Goal: Task Accomplishment & Management: Use online tool/utility

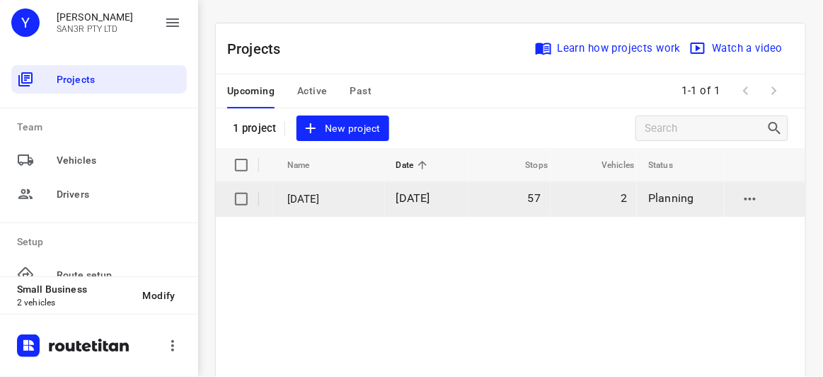
click at [430, 205] on span "[DATE]" at bounding box center [413, 197] width 34 height 13
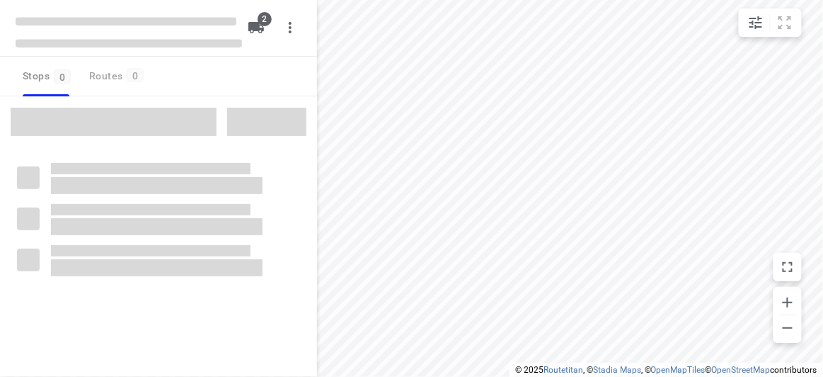
type input "distance"
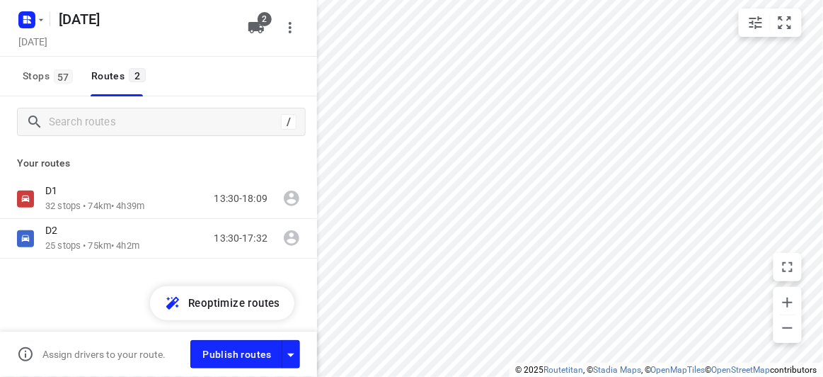
click at [57, 282] on div "D1 32 stops • 74km • 4h39m 13:30-18:09 D2 25 stops • 75km • 4h2m 13:30-17:32" at bounding box center [158, 268] width 317 height 178
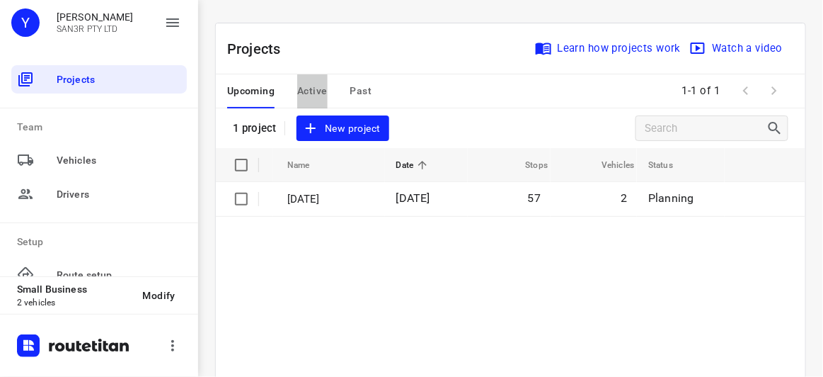
click at [311, 105] on button "Active" at bounding box center [312, 91] width 30 height 34
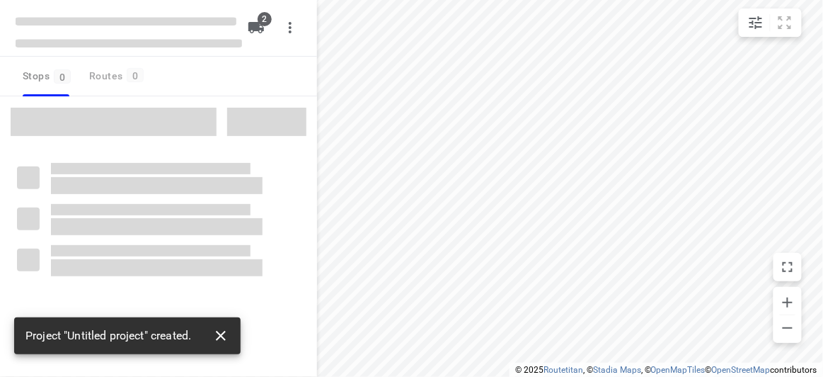
click at [229, 333] on icon "button" at bounding box center [220, 335] width 17 height 17
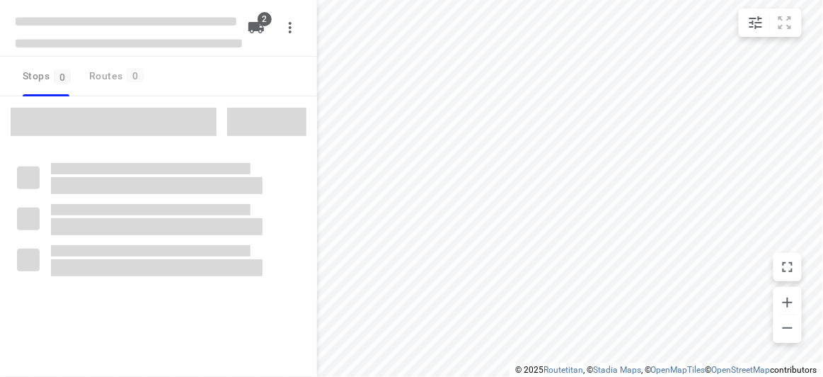
type input "distance"
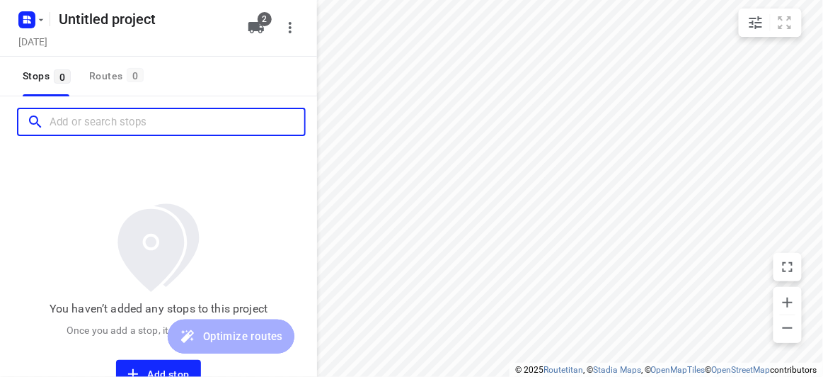
click at [130, 115] on input "Add or search stops" at bounding box center [177, 122] width 255 height 22
paste input "[STREET_ADDRESS]"
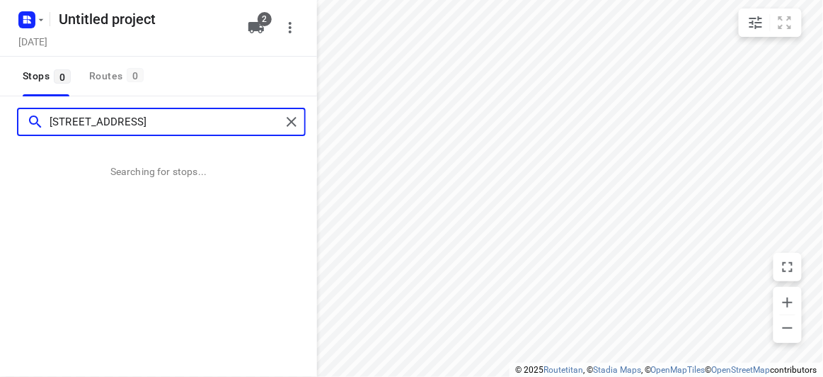
type input "[STREET_ADDRESS]"
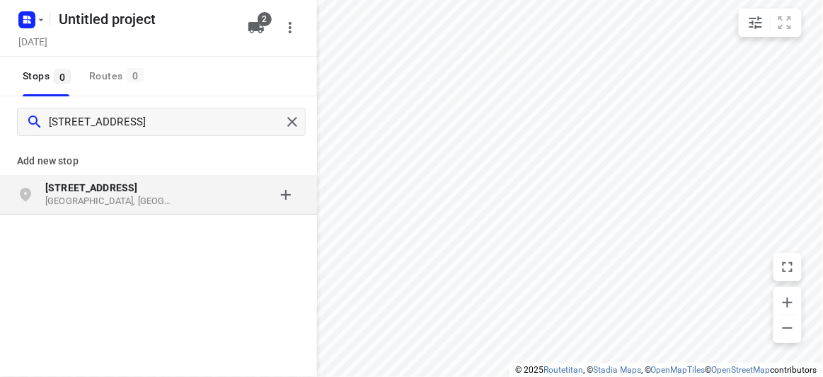
click at [197, 191] on div "grid" at bounding box center [245, 194] width 110 height 28
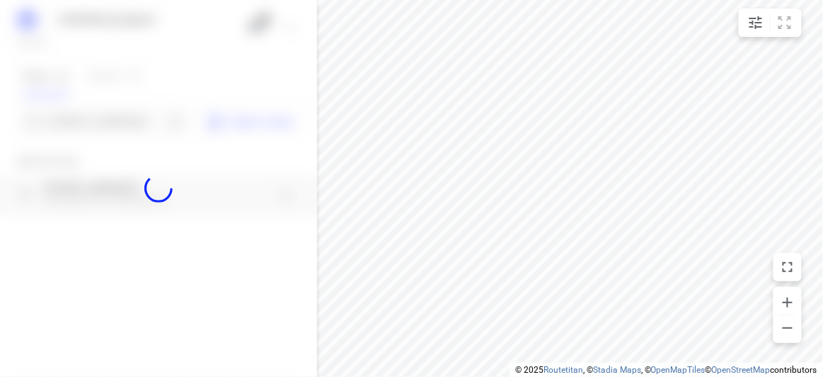
click at [101, 109] on div at bounding box center [158, 188] width 317 height 377
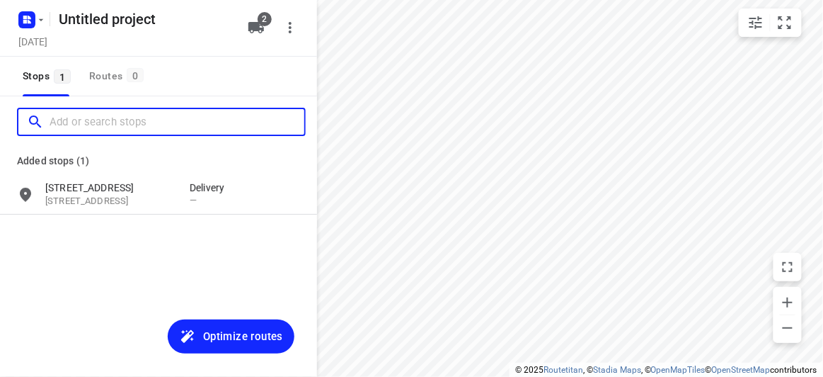
click at [103, 115] on input "Add or search stops" at bounding box center [177, 122] width 255 height 22
paste input "[STREET_ADDRESS]"
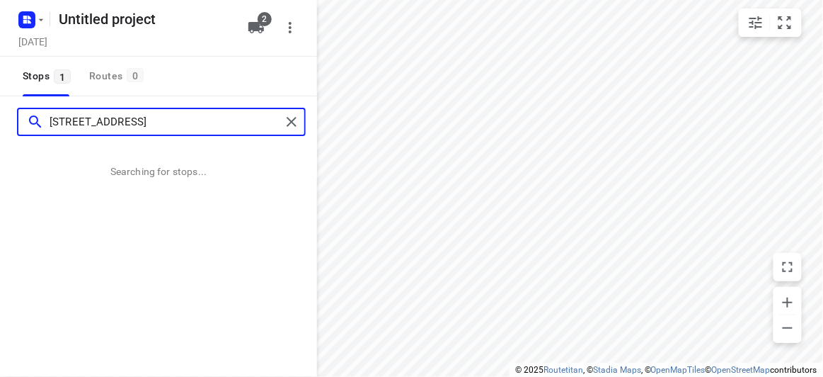
type input "[STREET_ADDRESS]"
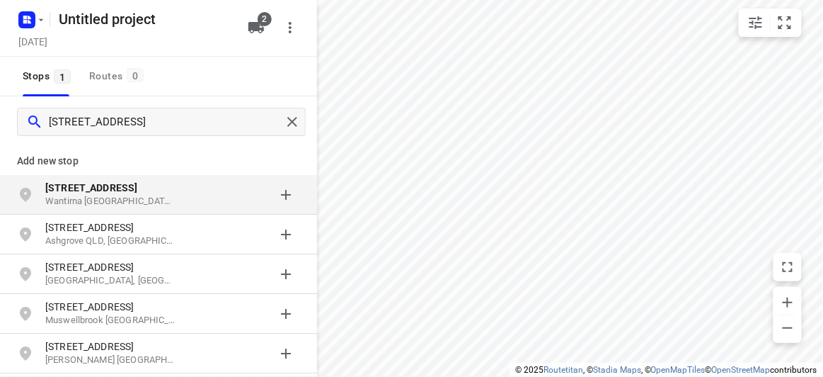
click at [105, 197] on p "Wantirna [GEOGRAPHIC_DATA], [GEOGRAPHIC_DATA]" at bounding box center [110, 201] width 130 height 13
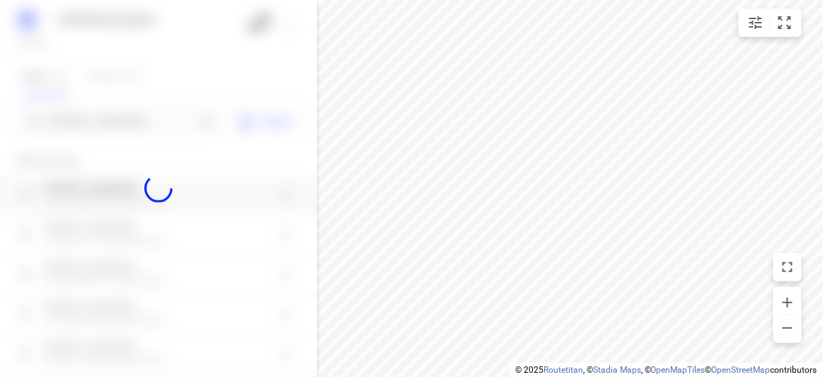
click at [90, 120] on div at bounding box center [158, 188] width 317 height 377
click at [90, 120] on div "Untitled project [DATE] 2 Stops 1 Routes 0 Import Add new stop [STREET_ADDRESS]…" at bounding box center [158, 188] width 317 height 377
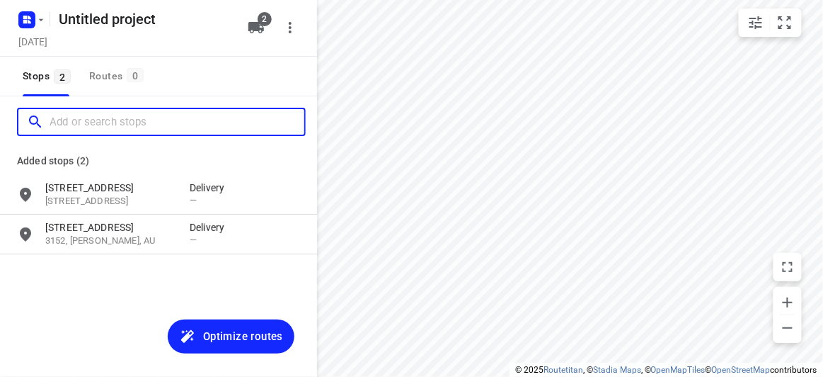
paste input "[STREET_ADDRESS]"
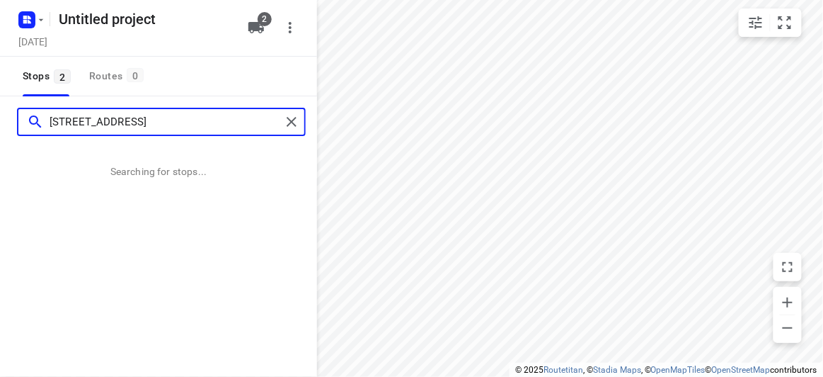
type input "[STREET_ADDRESS]"
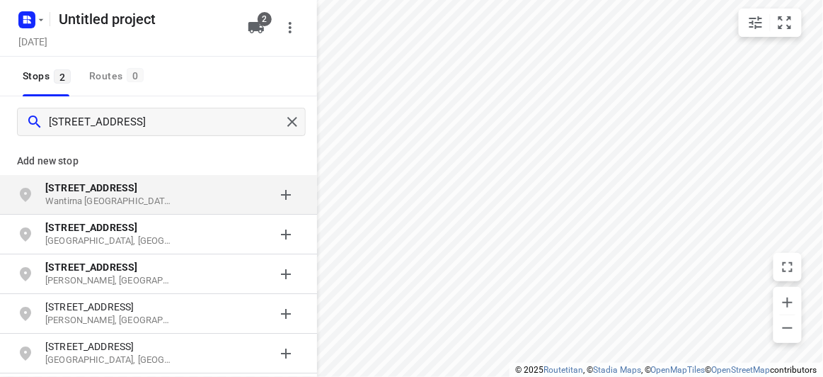
click at [107, 188] on b "[STREET_ADDRESS]" at bounding box center [91, 187] width 92 height 11
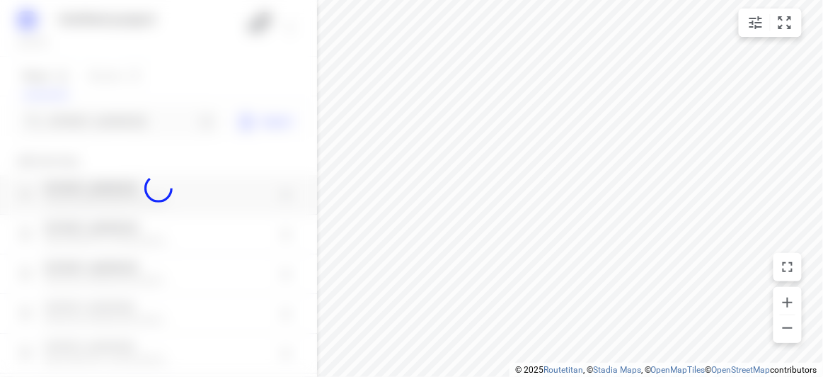
click at [159, 118] on div at bounding box center [158, 188] width 317 height 377
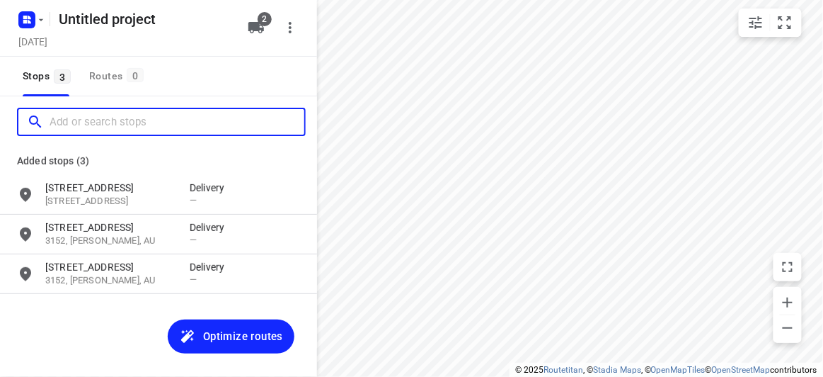
click at [159, 120] on input "Add or search stops" at bounding box center [177, 122] width 255 height 22
paste input "[STREET_ADDRESS]"
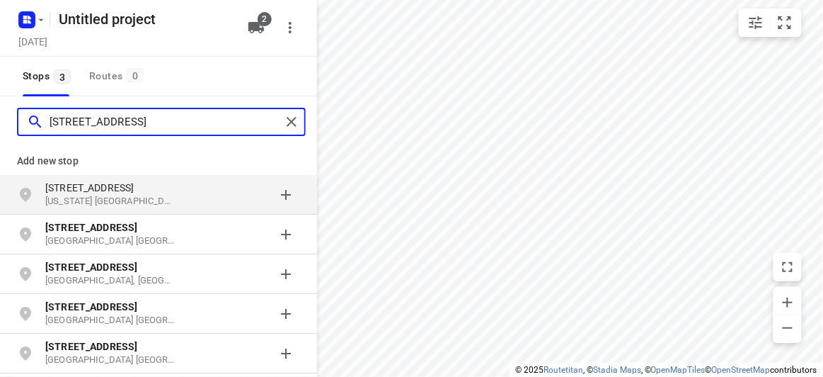
type input "[STREET_ADDRESS]"
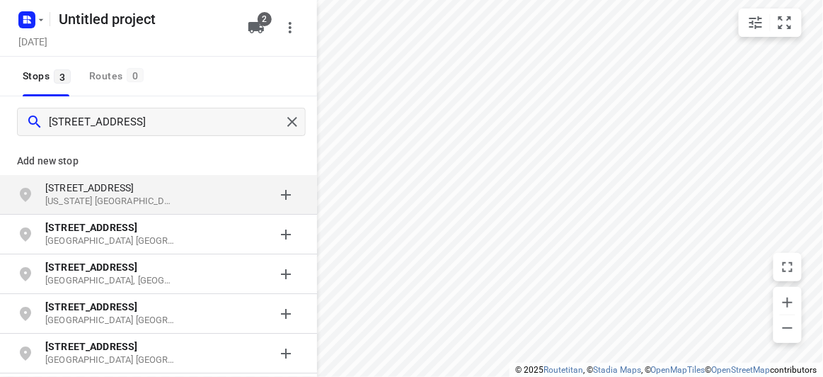
click at [122, 187] on p "[STREET_ADDRESS]" at bounding box center [110, 187] width 130 height 14
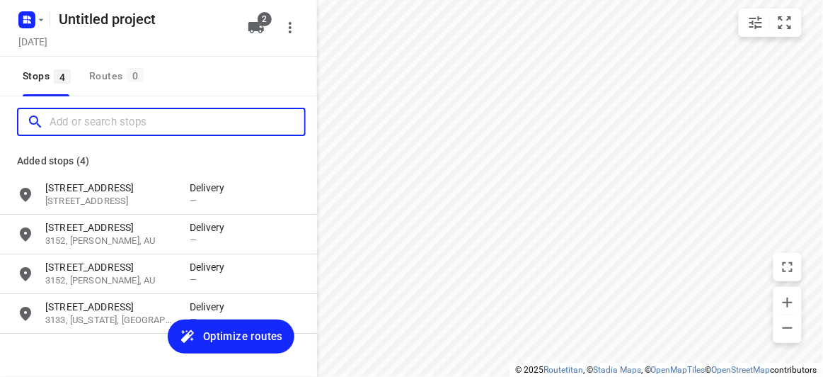
click at [122, 113] on input "Add or search stops" at bounding box center [177, 122] width 255 height 22
paste input "[STREET_ADDRESS][PERSON_NAME]"
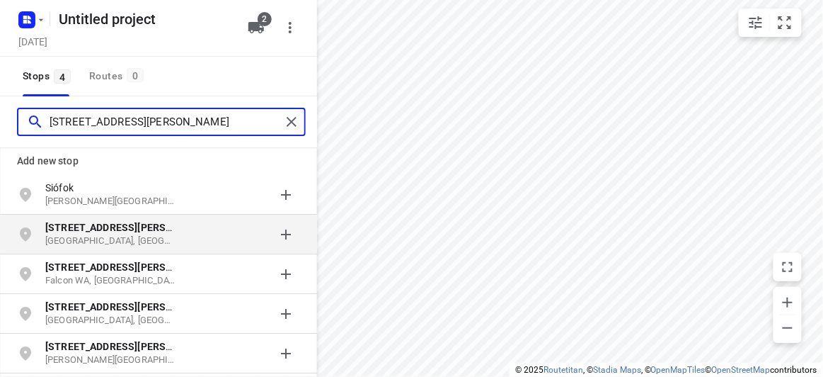
scroll to position [10, 0]
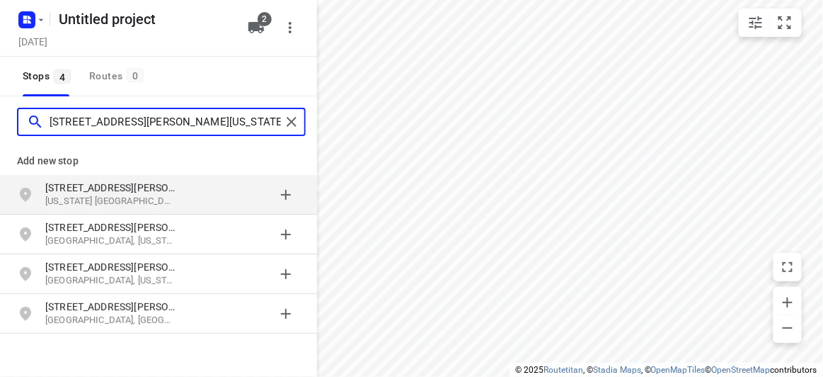
type input "[STREET_ADDRESS][PERSON_NAME][US_STATE]"
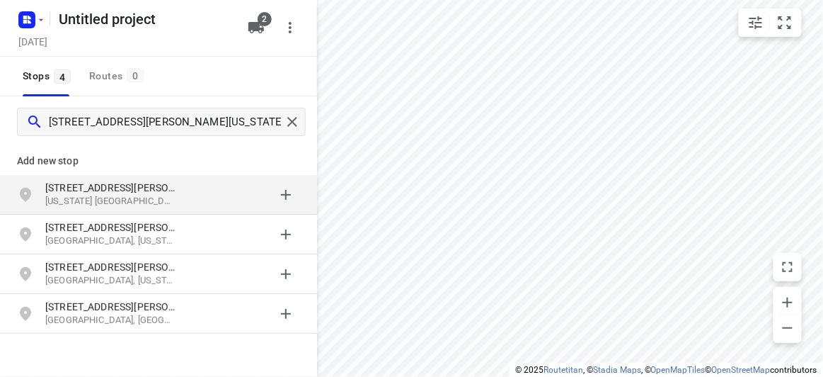
click at [127, 202] on p "[US_STATE] [GEOGRAPHIC_DATA], [GEOGRAPHIC_DATA]" at bounding box center [110, 201] width 130 height 13
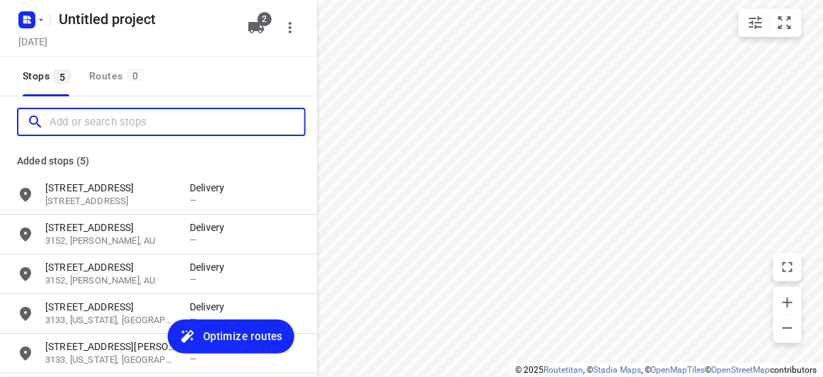
click at [115, 127] on input "Add or search stops" at bounding box center [177, 122] width 255 height 22
paste input "[STREET_ADDRESS]"
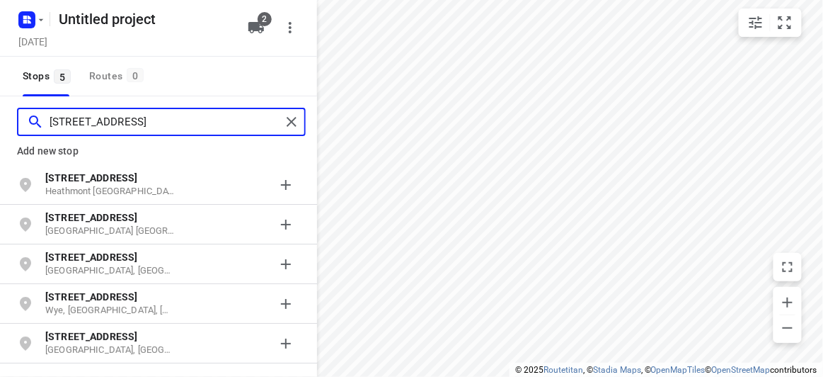
scroll to position [0, 0]
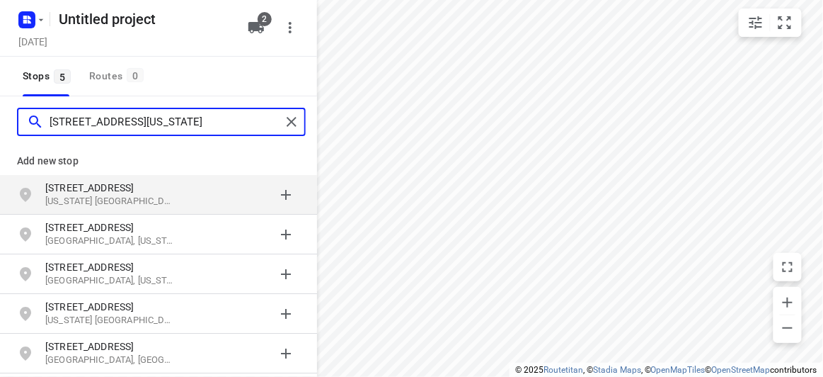
type input "[STREET_ADDRESS][US_STATE]"
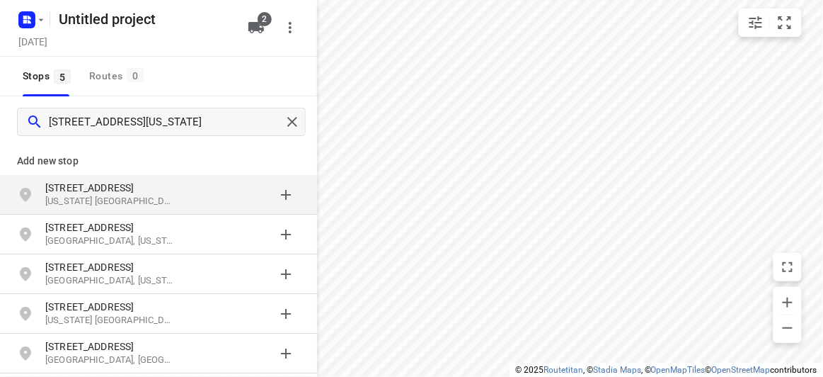
click at [89, 186] on p "[STREET_ADDRESS]" at bounding box center [110, 187] width 130 height 14
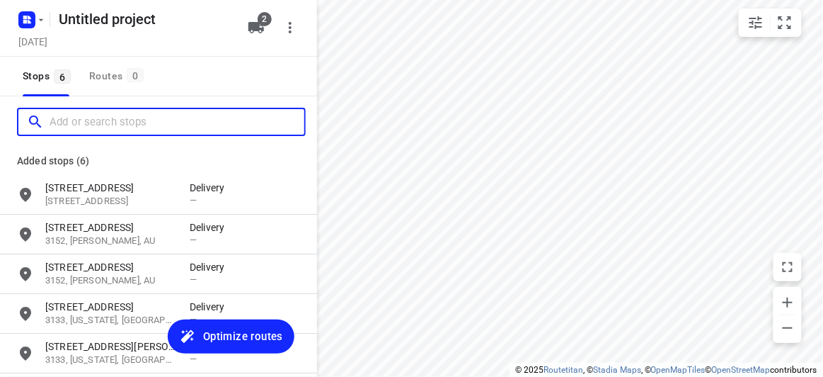
click at [96, 118] on input "Add or search stops" at bounding box center [177, 122] width 255 height 22
paste input "[STREET_ADDRESS][PERSON_NAME]"
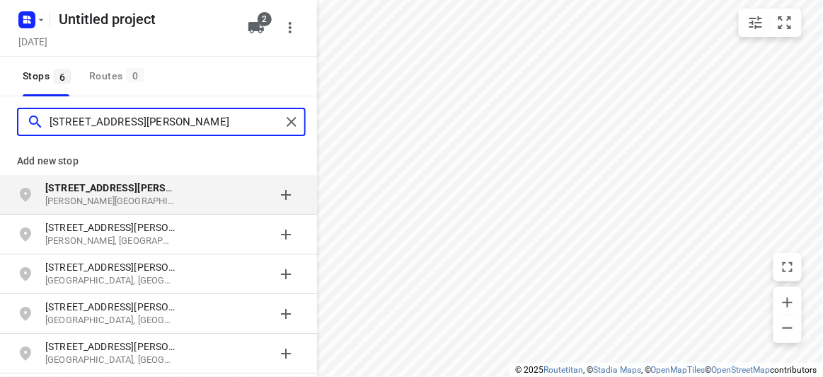
type input "[STREET_ADDRESS][PERSON_NAME]"
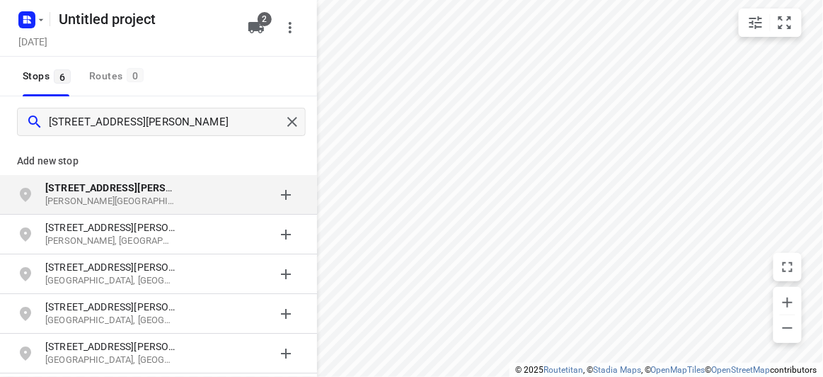
click at [130, 190] on b "[STREET_ADDRESS][PERSON_NAME]" at bounding box center [130, 187] width 170 height 11
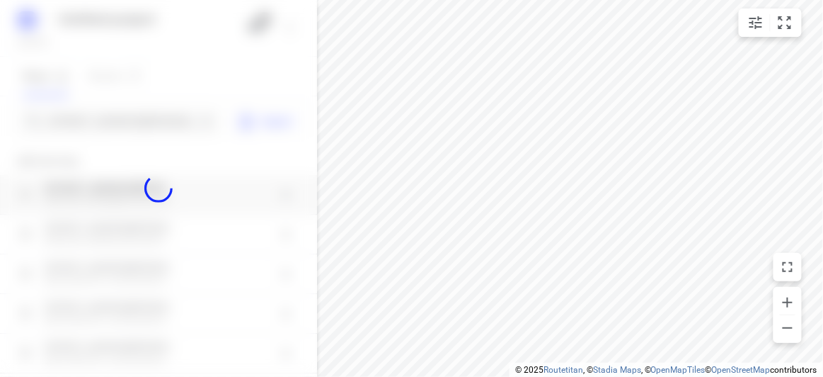
click at [151, 121] on div at bounding box center [158, 188] width 317 height 377
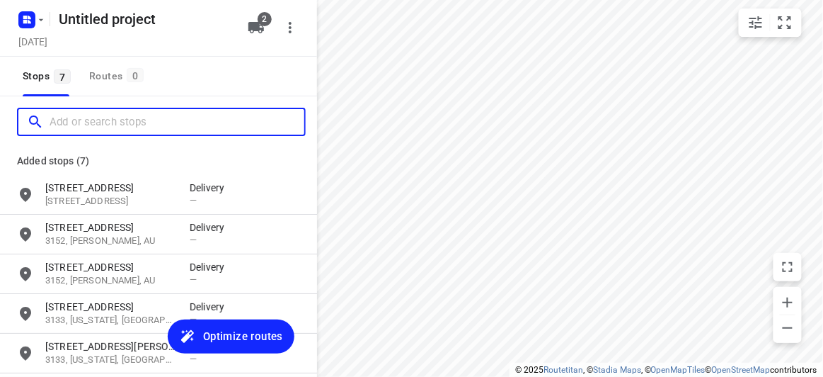
click at [151, 121] on input "Add or search stops" at bounding box center [177, 122] width 255 height 22
paste input "[STREET_ADDRESS][PERSON_NAME]"
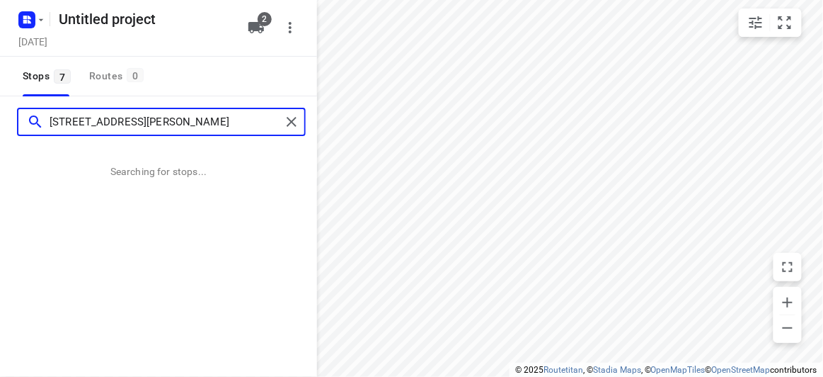
type input "[STREET_ADDRESS][PERSON_NAME]"
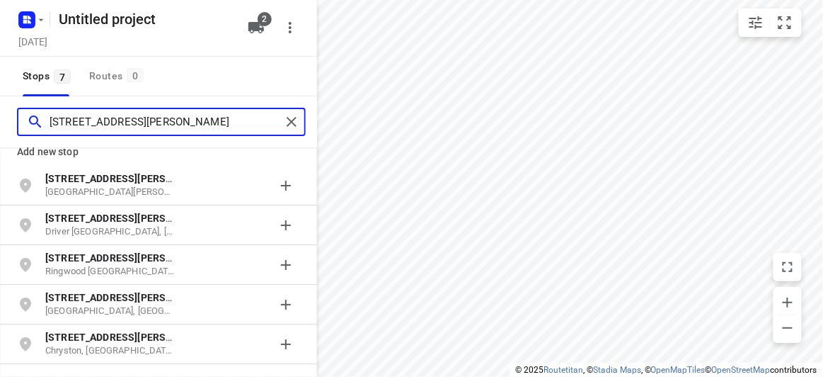
scroll to position [10, 0]
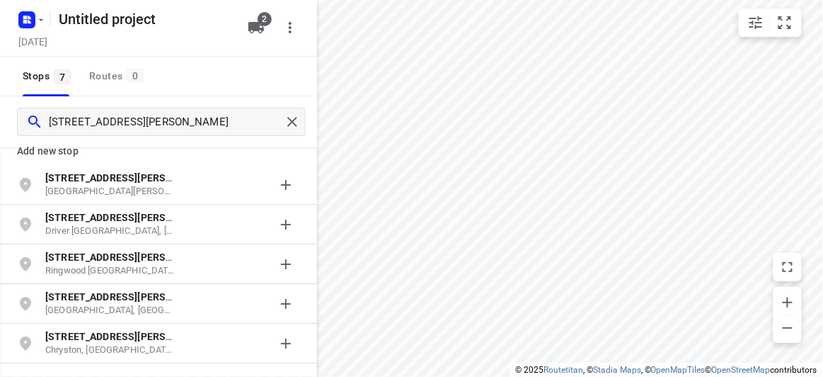
click at [101, 263] on p "[STREET_ADDRESS][PERSON_NAME]" at bounding box center [110, 257] width 130 height 14
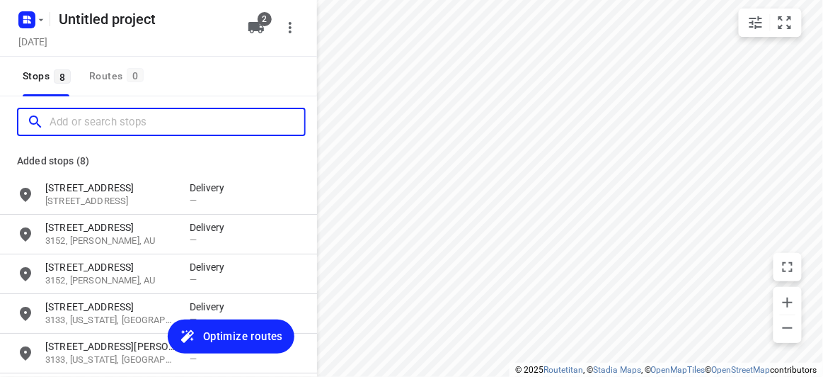
click at [142, 130] on input "Add or search stops" at bounding box center [177, 122] width 255 height 22
paste input "[STREET_ADDRESS]"
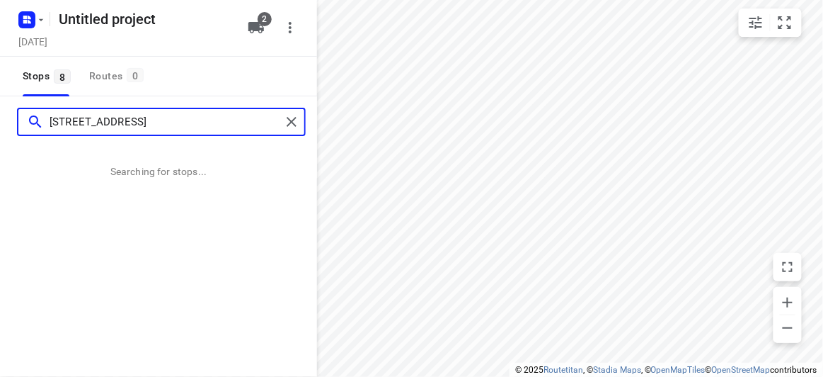
type input "[STREET_ADDRESS]"
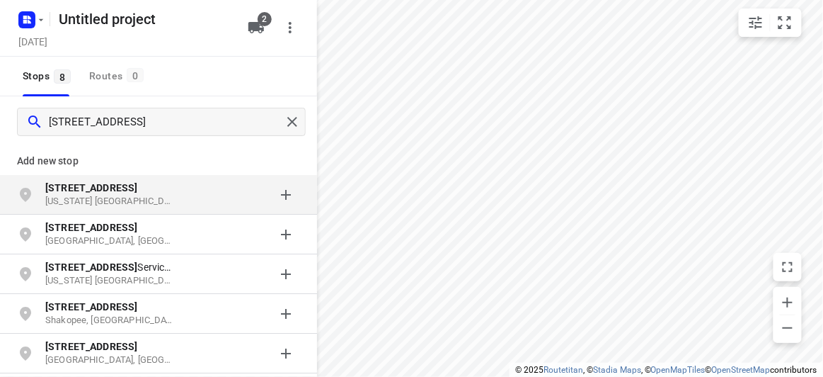
click at [110, 190] on b "[STREET_ADDRESS]" at bounding box center [91, 187] width 92 height 11
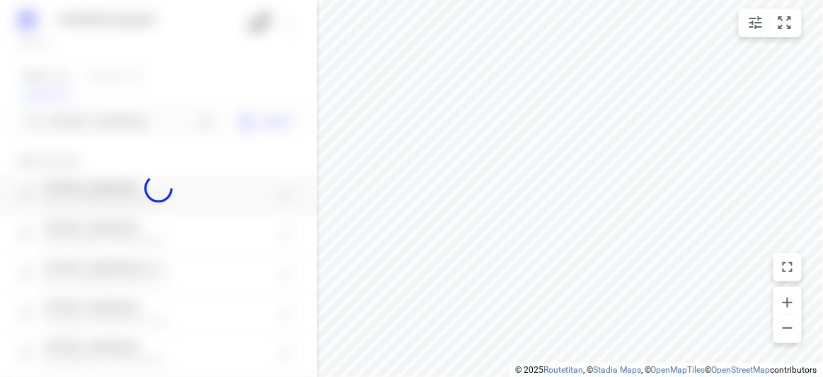
click at [91, 118] on div at bounding box center [158, 188] width 317 height 377
click at [86, 123] on div "Untitled project [DATE] 2 Stops 8 Routes 0 [STREET_ADDRESS] Add new stop [STREE…" at bounding box center [158, 188] width 317 height 377
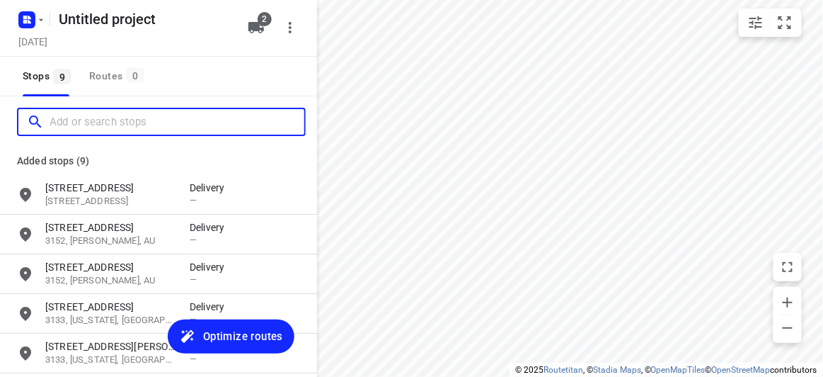
paste input "[STREET_ADDRESS]"
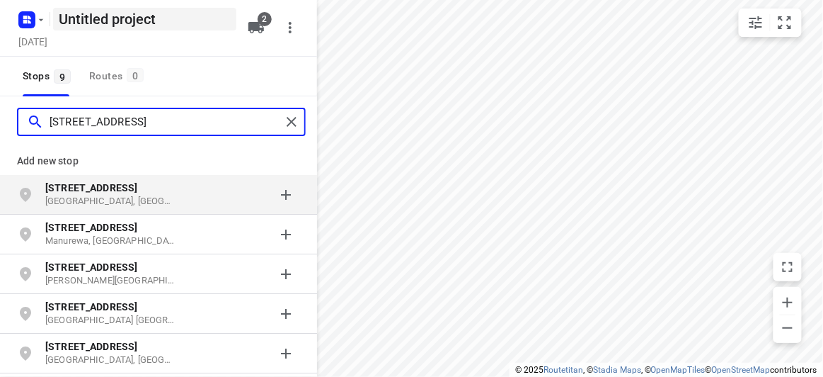
type input "[STREET_ADDRESS]"
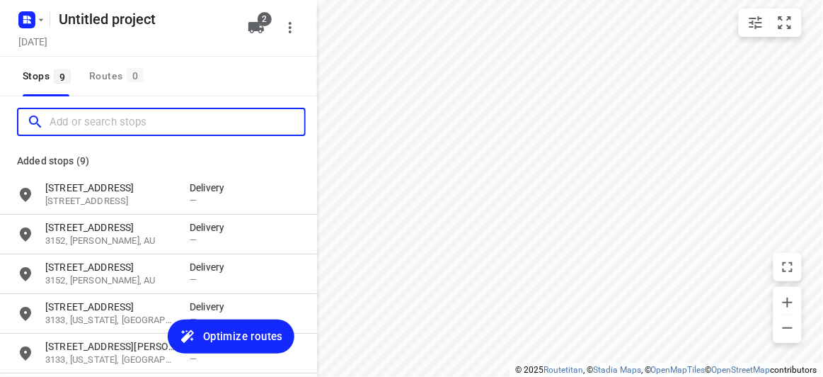
click at [120, 127] on input "Add or search stops" at bounding box center [177, 122] width 255 height 22
paste input "[STREET_ADDRESS]"
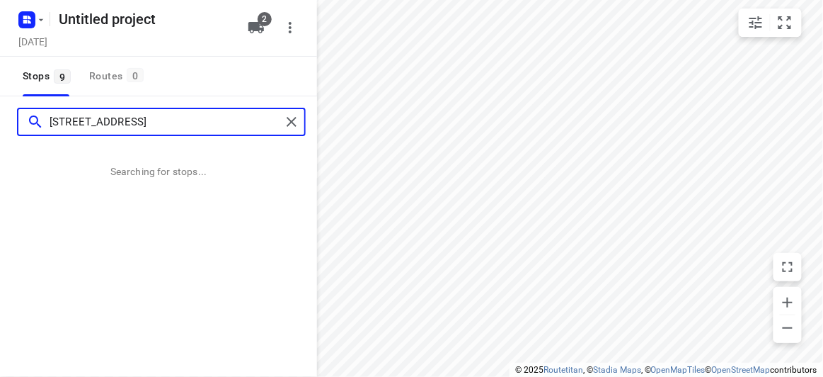
type input "[STREET_ADDRESS]"
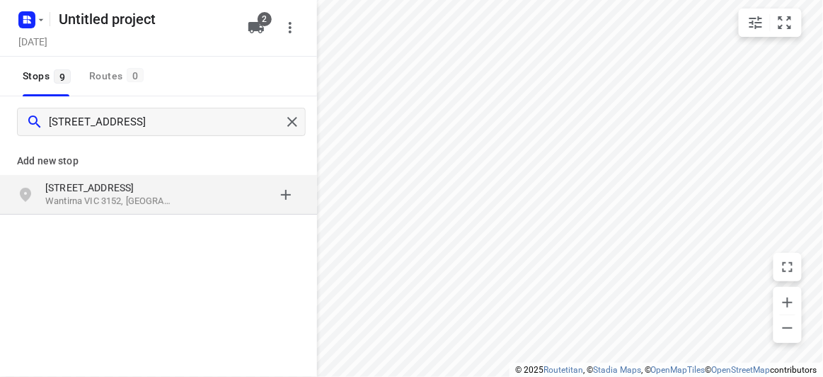
click at [43, 196] on div "grid" at bounding box center [31, 194] width 28 height 28
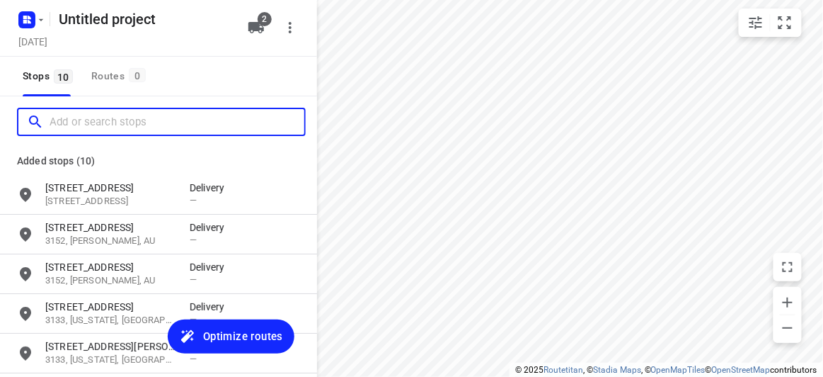
scroll to position [0, 0]
click at [106, 115] on input "Add or search stops" at bounding box center [177, 122] width 255 height 22
paste input "[STREET_ADDRESS]"
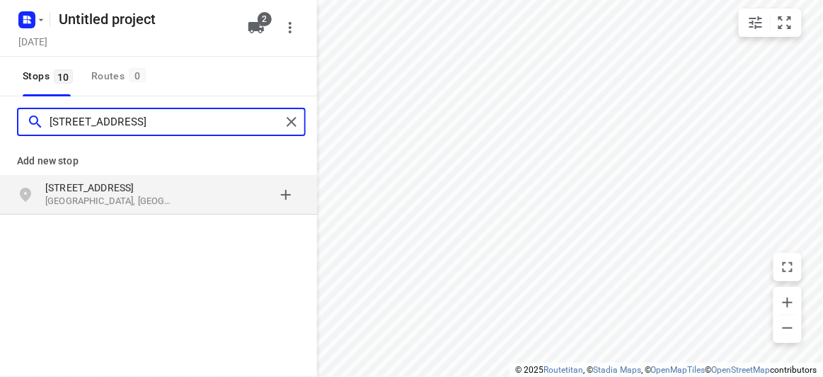
type input "[STREET_ADDRESS]"
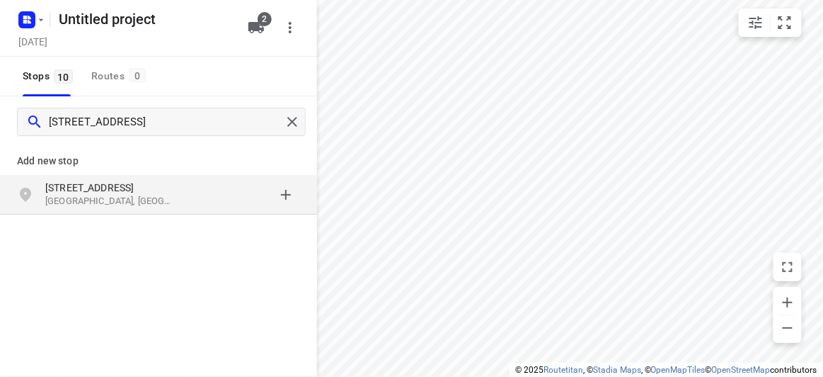
click at [164, 188] on p "[STREET_ADDRESS]" at bounding box center [110, 187] width 130 height 14
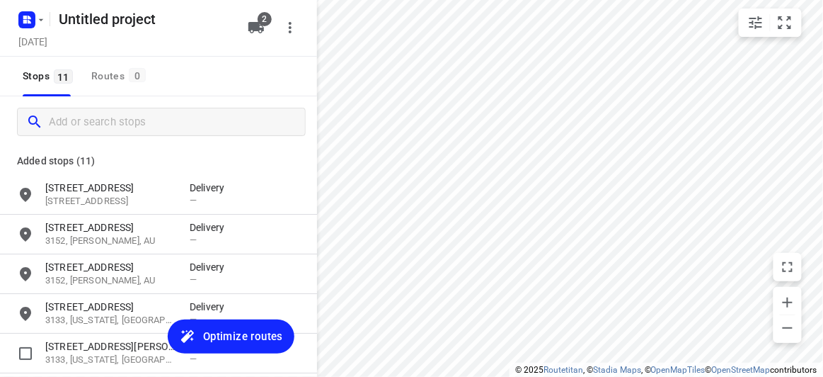
click at [214, 325] on button "Optimize routes" at bounding box center [231, 336] width 127 height 34
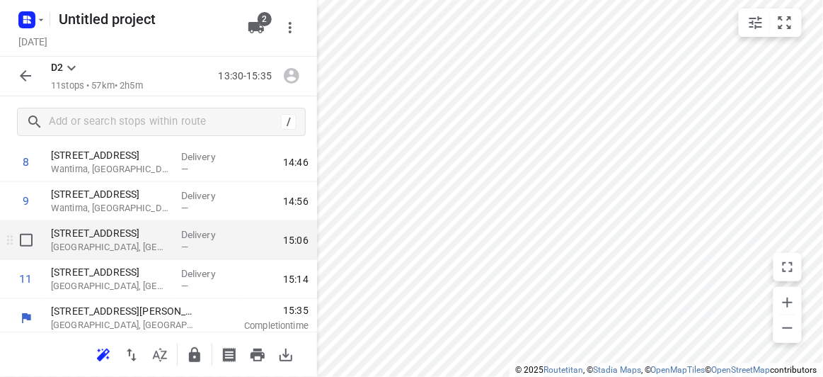
scroll to position [353, 0]
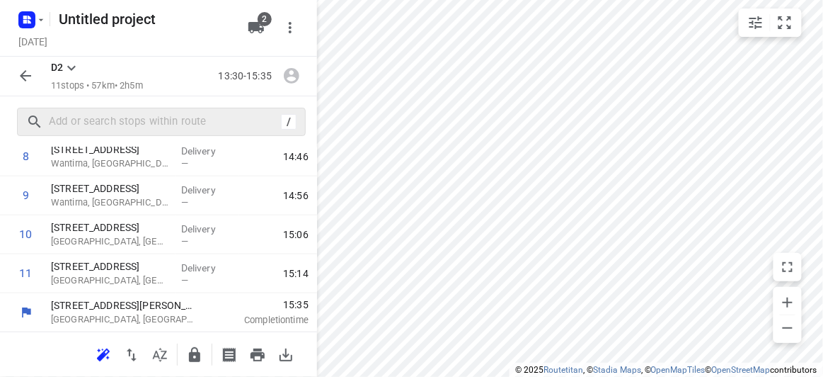
click at [112, 110] on div "/" at bounding box center [161, 122] width 289 height 28
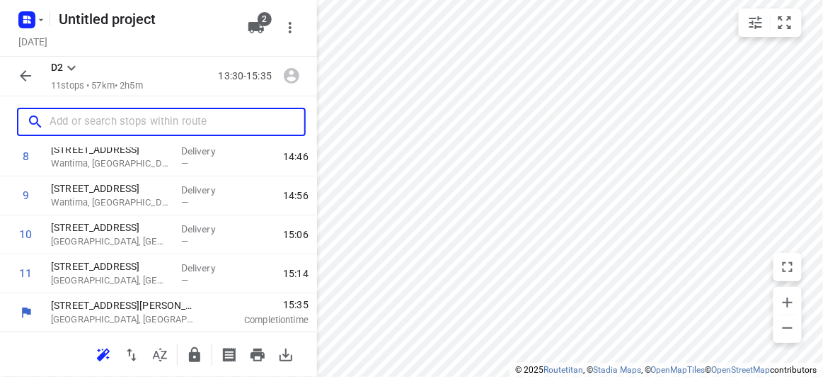
click at [116, 120] on input "text" at bounding box center [177, 122] width 255 height 22
paste input "[STREET_ADDRESS]"
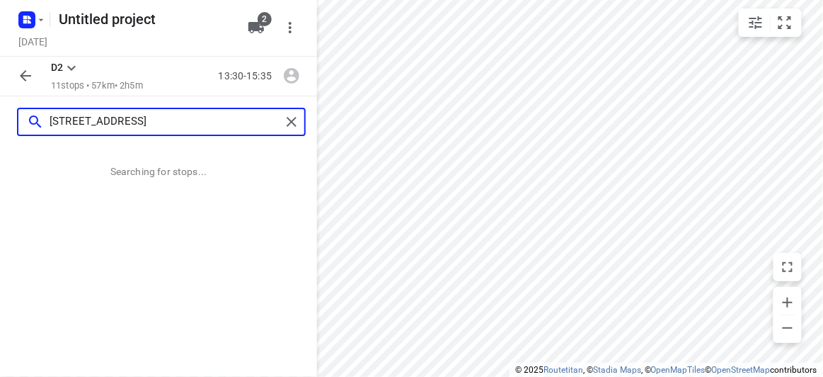
scroll to position [0, 0]
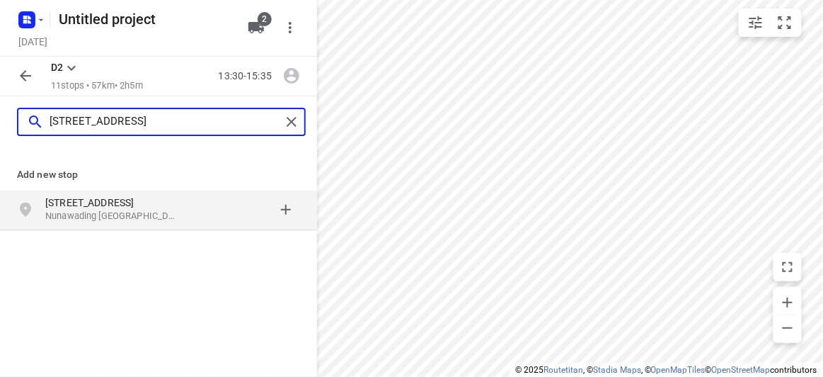
type input "[STREET_ADDRESS]"
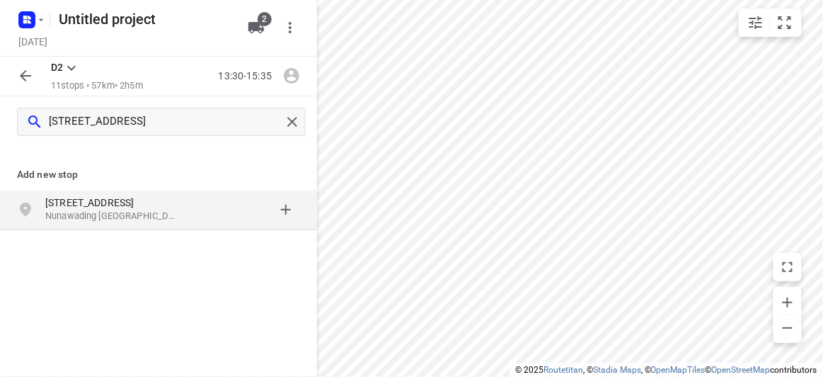
click at [165, 202] on p "[STREET_ADDRESS]" at bounding box center [110, 202] width 130 height 14
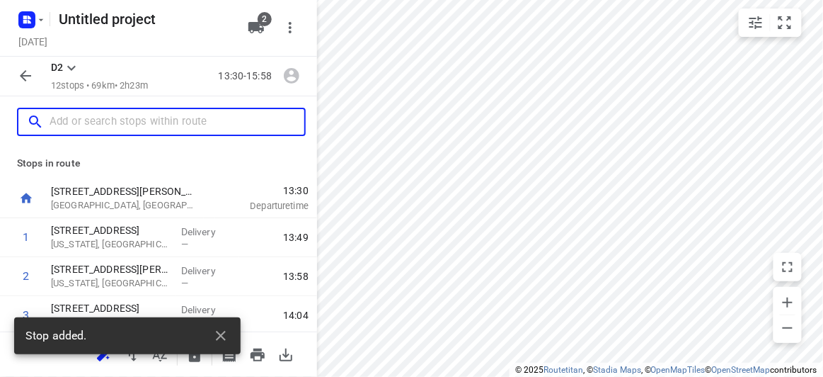
click at [114, 118] on input "text" at bounding box center [177, 122] width 255 height 22
paste input "[STREET_ADDRESS][PERSON_NAME]"
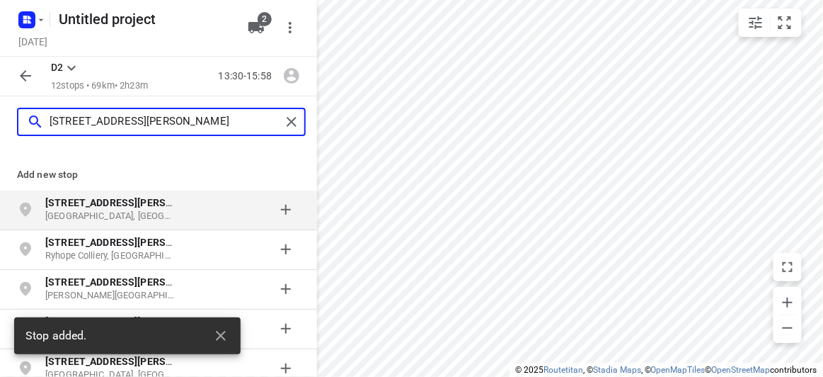
type input "[STREET_ADDRESS][PERSON_NAME]"
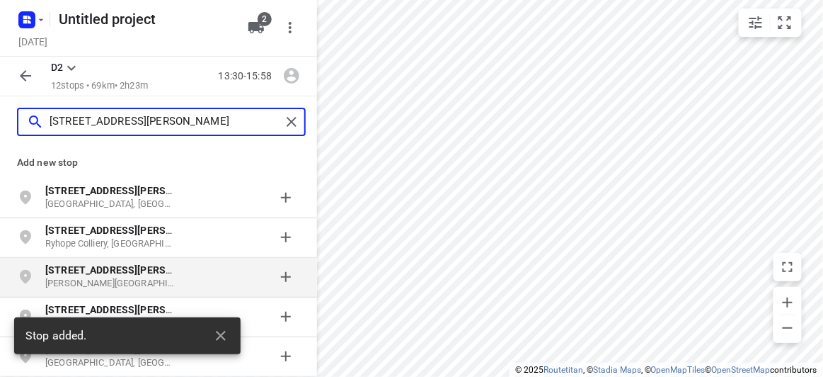
scroll to position [21, 0]
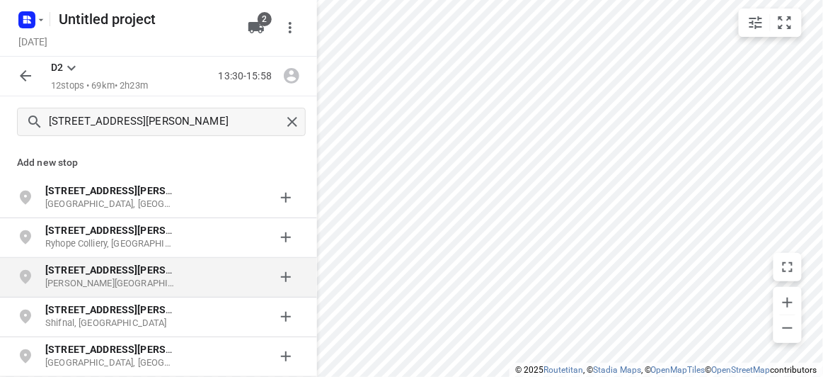
click at [118, 266] on p "[STREET_ADDRESS][PERSON_NAME]" at bounding box center [110, 270] width 130 height 14
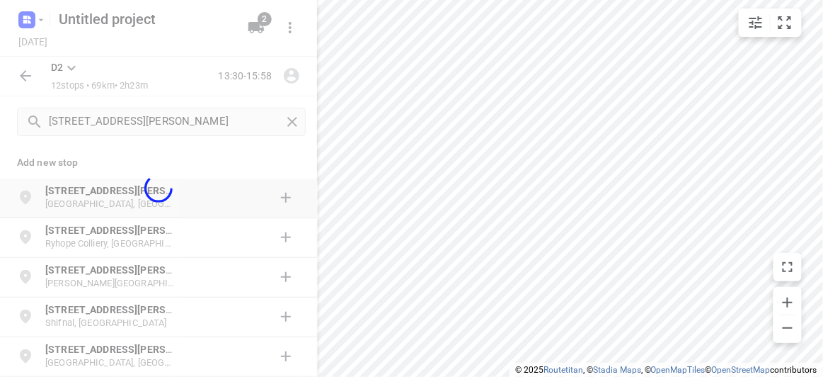
click at [104, 119] on div at bounding box center [158, 188] width 317 height 377
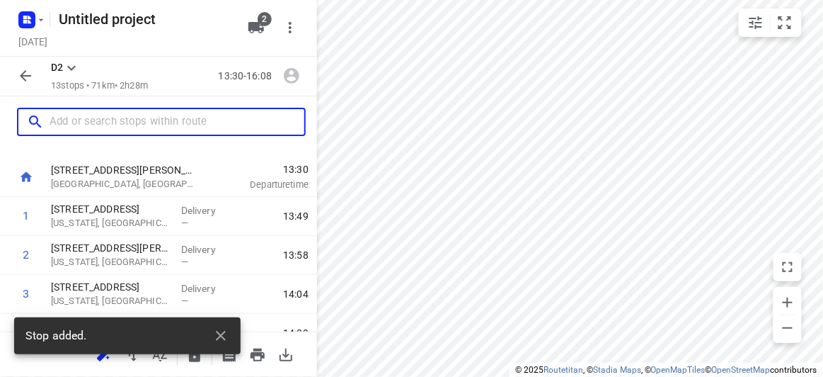
click at [104, 119] on input "text" at bounding box center [177, 122] width 255 height 22
paste input "[STREET_ADDRESS]"
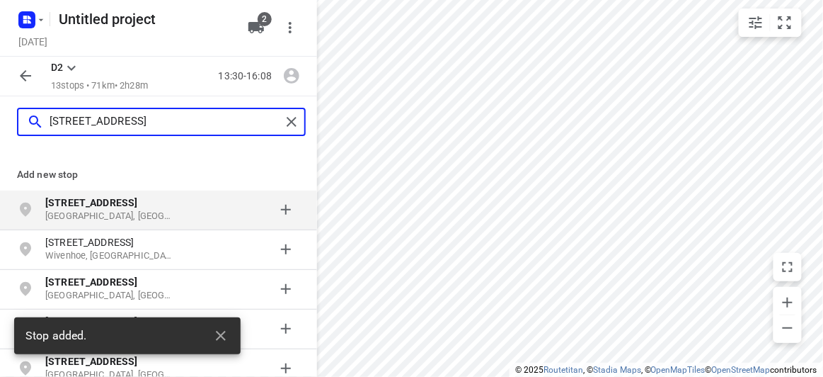
type input "[STREET_ADDRESS]"
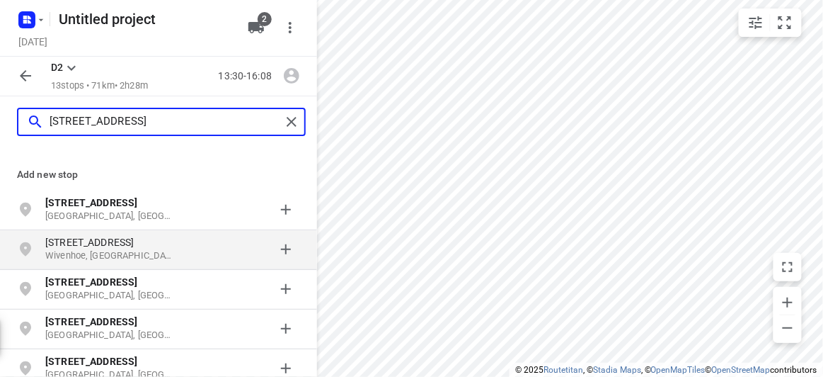
scroll to position [21, 0]
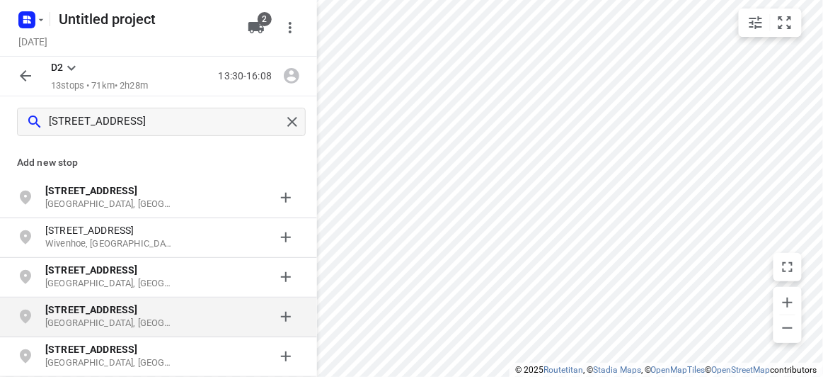
click at [77, 304] on b "[STREET_ADDRESS]" at bounding box center [91, 309] width 92 height 11
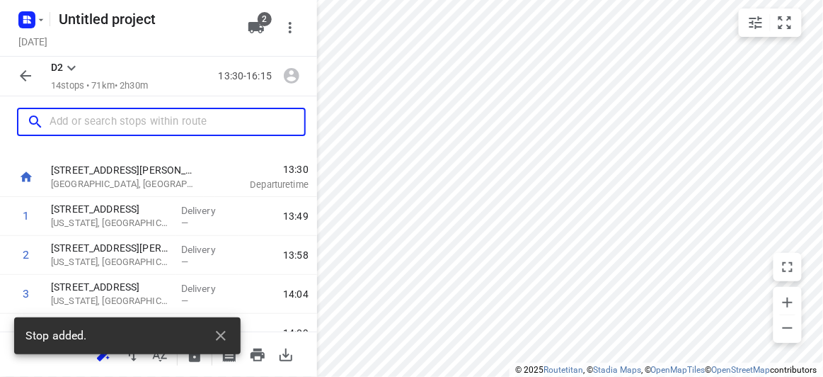
click at [134, 125] on input "text" at bounding box center [177, 122] width 255 height 22
paste input "[STREET_ADDRESS]"
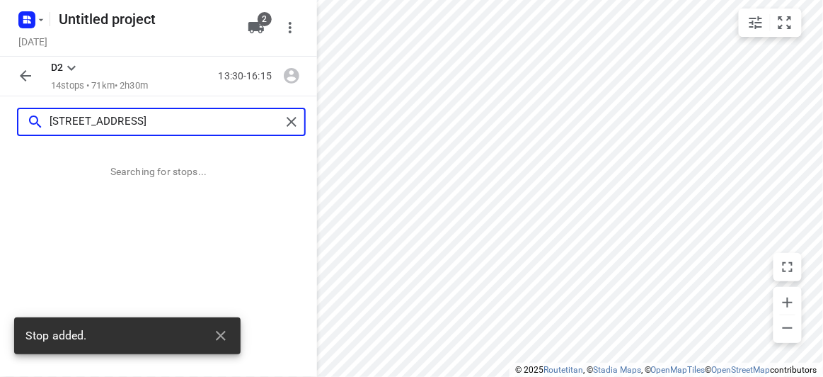
scroll to position [0, 0]
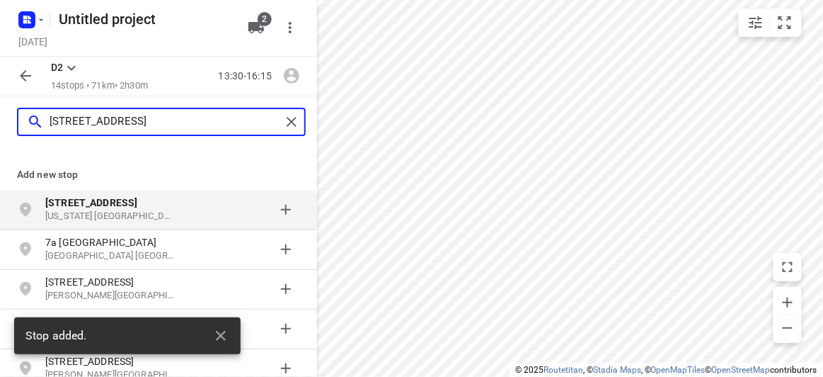
type input "[STREET_ADDRESS]"
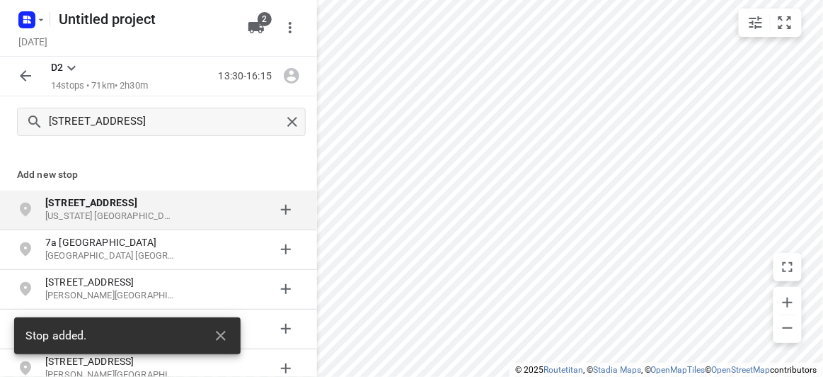
click at [79, 206] on b "[STREET_ADDRESS]" at bounding box center [91, 202] width 92 height 11
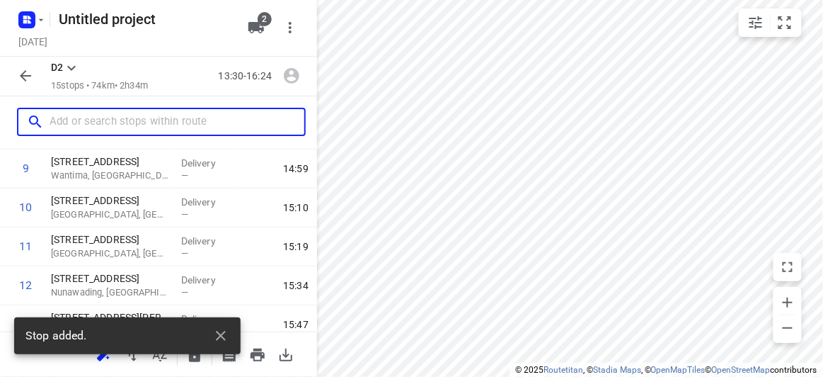
scroll to position [386, 0]
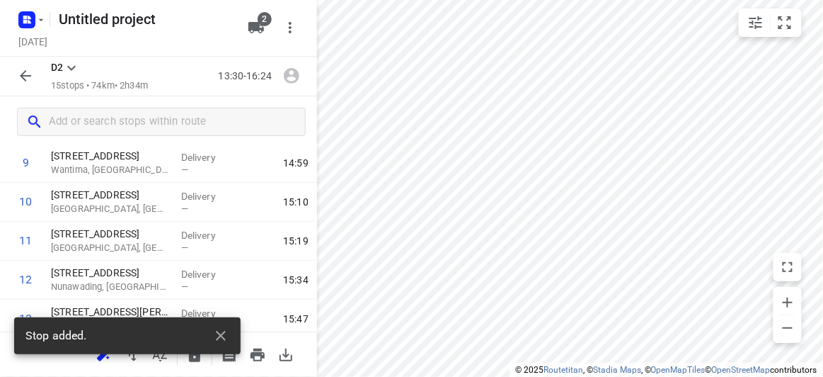
click at [104, 358] on div "Stop added." at bounding box center [127, 339] width 227 height 45
click at [214, 333] on icon "button" at bounding box center [220, 335] width 17 height 17
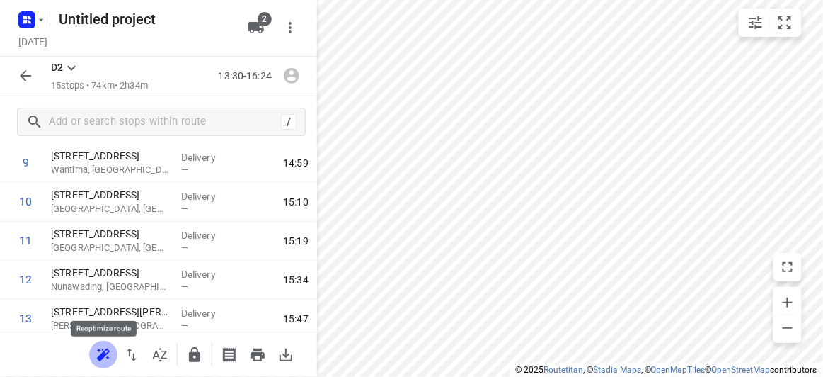
click at [108, 351] on icon "button" at bounding box center [103, 353] width 13 height 11
click at [103, 355] on icon "button" at bounding box center [101, 356] width 9 height 9
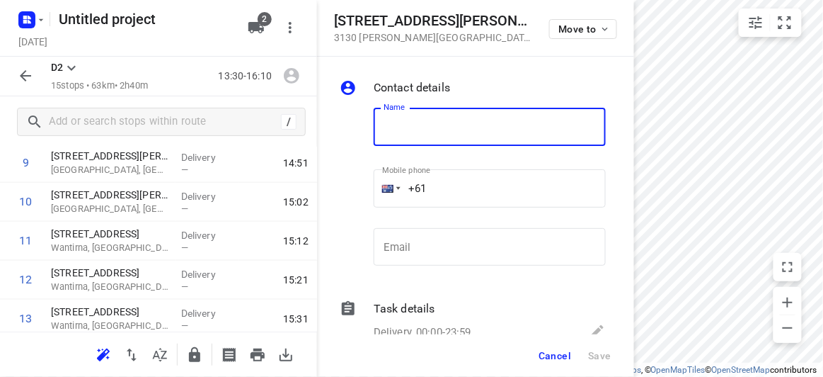
click at [464, 35] on p "[STREET_ADDRESS][PERSON_NAME]" at bounding box center [433, 37] width 198 height 11
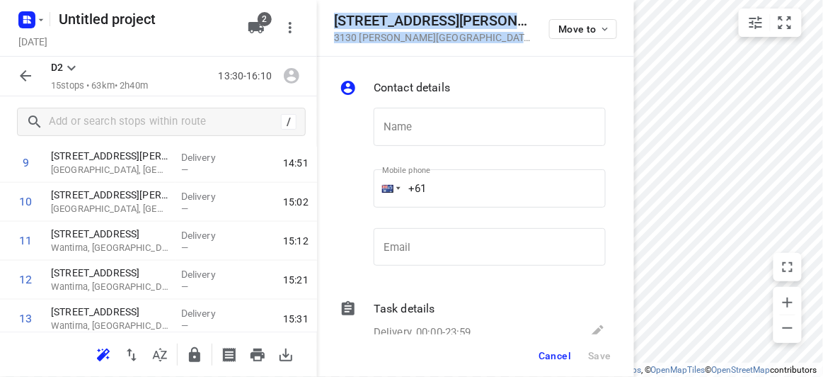
drag, startPoint x: 485, startPoint y: 40, endPoint x: 328, endPoint y: 21, distance: 158.2
click at [328, 21] on div "[STREET_ADDRESS][PERSON_NAME][PERSON_NAME] Move to" at bounding box center [475, 28] width 317 height 57
copy div "[STREET_ADDRESS][PERSON_NAME][PERSON_NAME]"
click at [261, 28] on icon "button" at bounding box center [256, 27] width 16 height 11
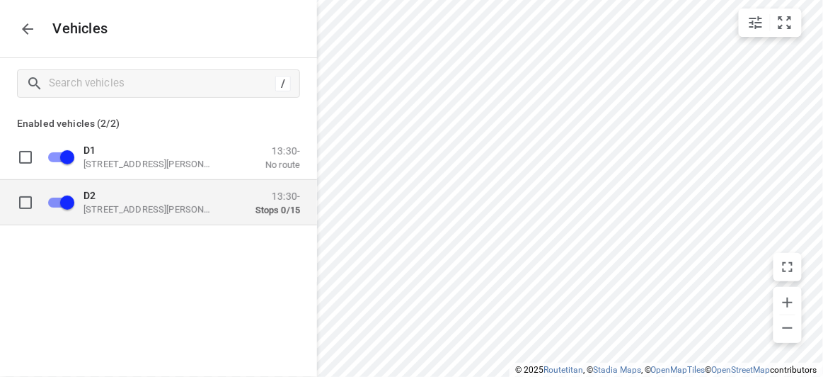
click at [159, 201] on div "D2 [STREET_ADDRESS][PERSON_NAME]" at bounding box center [155, 201] width 142 height 25
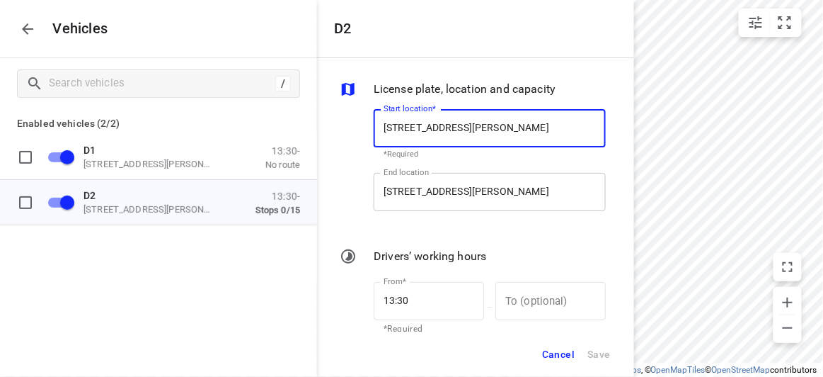
click at [403, 191] on input "[STREET_ADDRESS][PERSON_NAME]" at bounding box center [490, 192] width 232 height 38
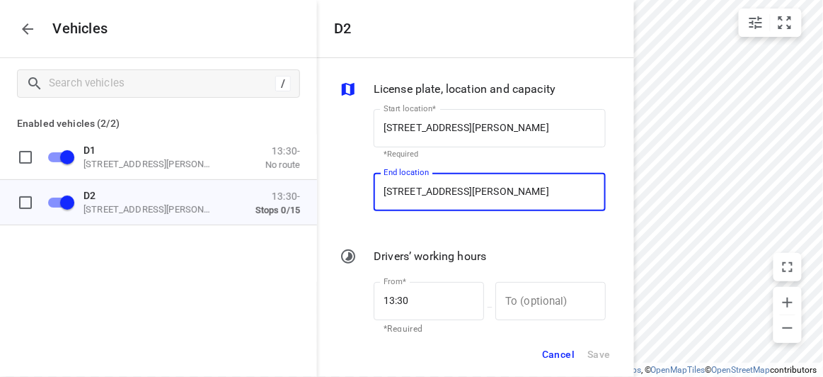
paste input "[STREET_ADDRESS][PERSON_NAME][PERSON_NAME]"
type input "[STREET_ADDRESS][PERSON_NAME][PERSON_NAME]"
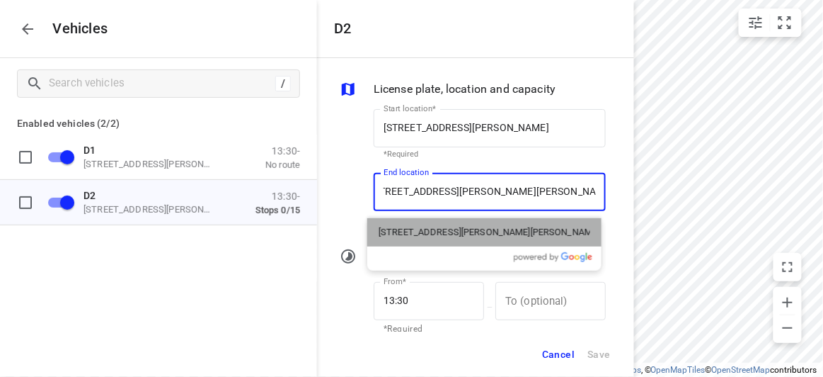
click at [406, 236] on p "[STREET_ADDRESS][PERSON_NAME][PERSON_NAME]" at bounding box center [485, 232] width 212 height 14
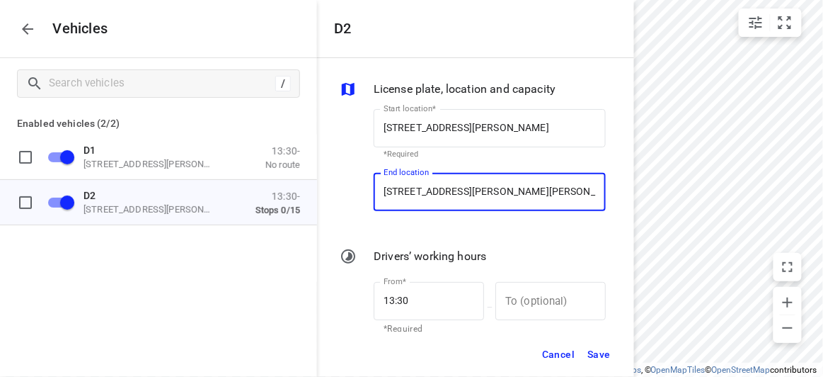
type input "[STREET_ADDRESS][PERSON_NAME][PERSON_NAME]"
click at [602, 357] on span "Save" at bounding box center [599, 354] width 23 height 18
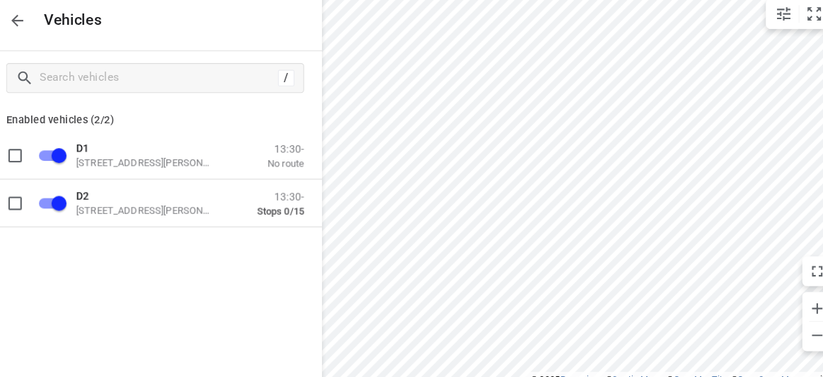
click at [23, 28] on icon "button" at bounding box center [27, 28] width 11 height 11
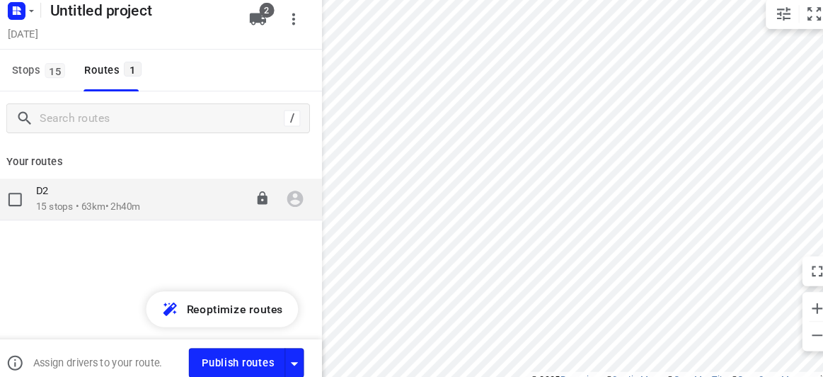
click at [115, 212] on p "15 stops • 63km • 2h40m" at bounding box center [94, 206] width 99 height 13
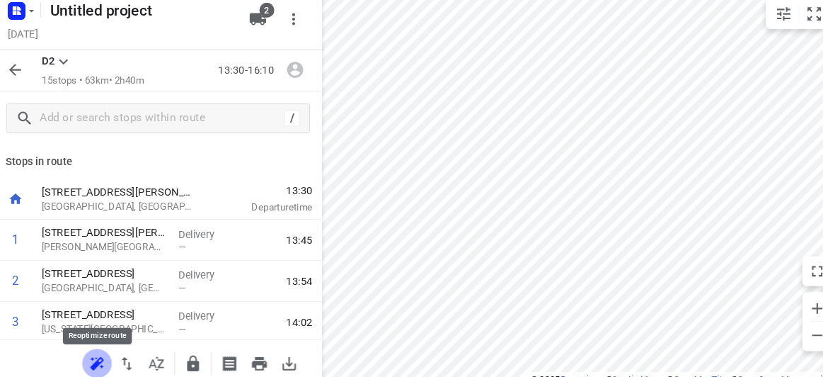
click at [98, 353] on icon "button" at bounding box center [103, 354] width 17 height 17
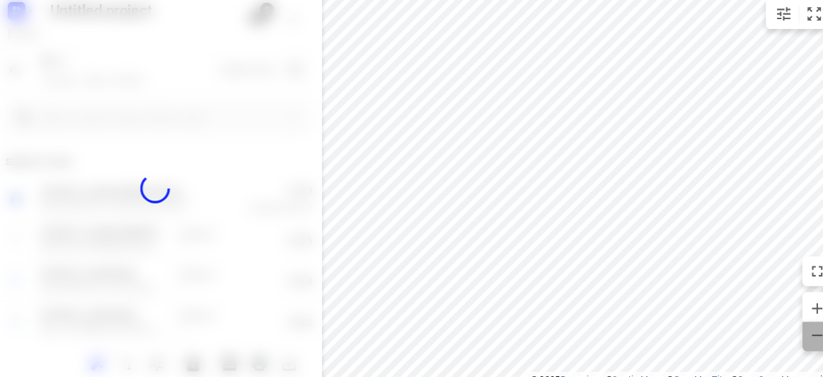
click at [786, 328] on icon "button" at bounding box center [788, 327] width 10 height 1
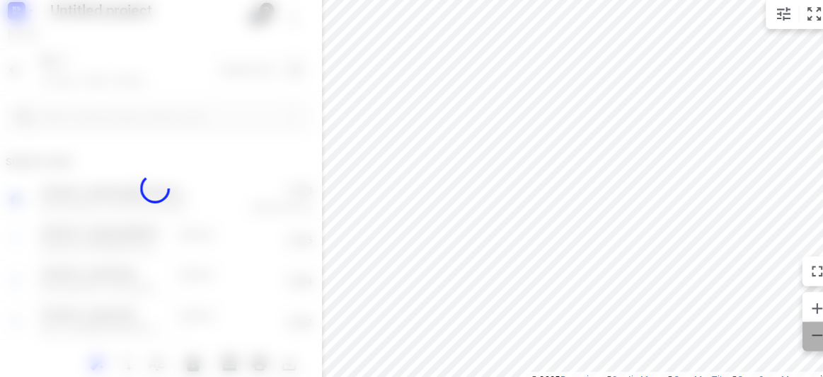
click at [786, 328] on icon "button" at bounding box center [788, 327] width 10 height 1
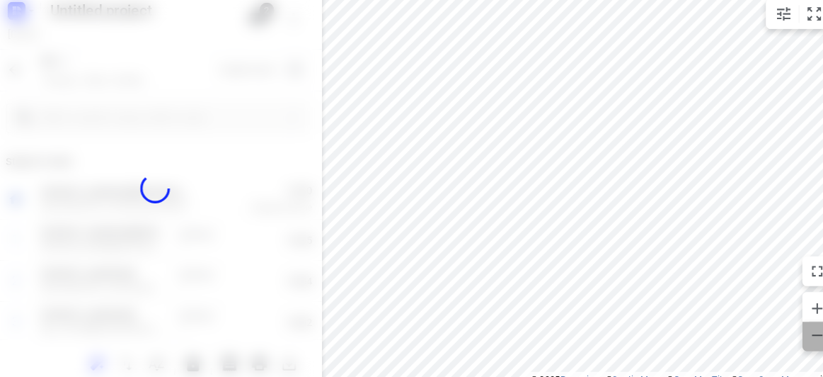
click at [786, 328] on icon "button" at bounding box center [788, 327] width 10 height 1
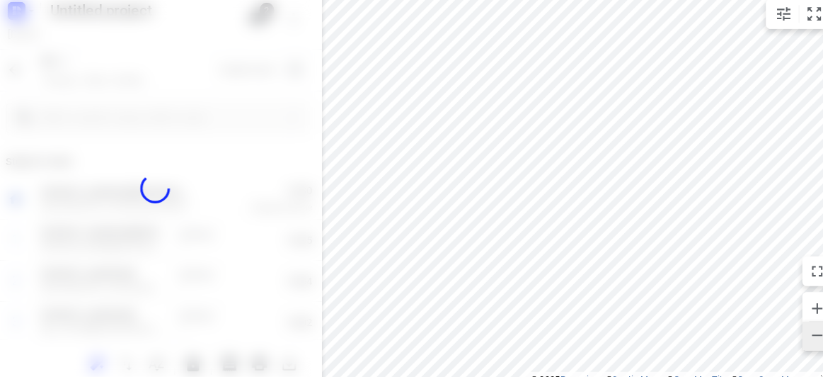
click at [786, 328] on icon "button" at bounding box center [788, 327] width 10 height 1
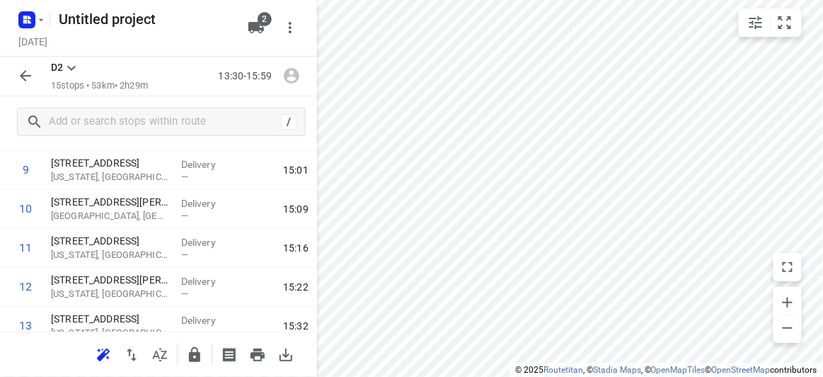
scroll to position [377, 0]
